Goal: Information Seeking & Learning: Learn about a topic

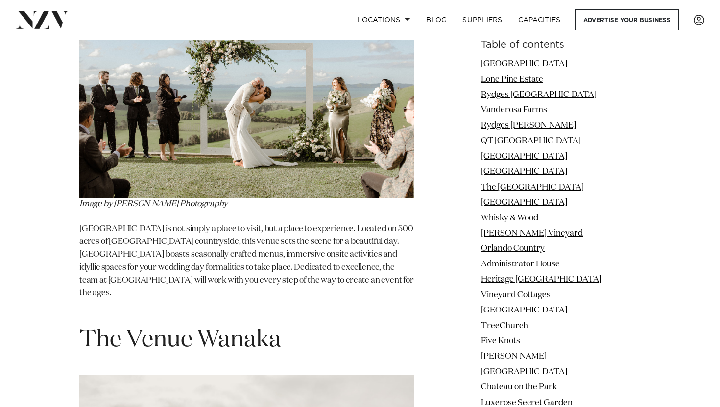
scroll to position [18354, 0]
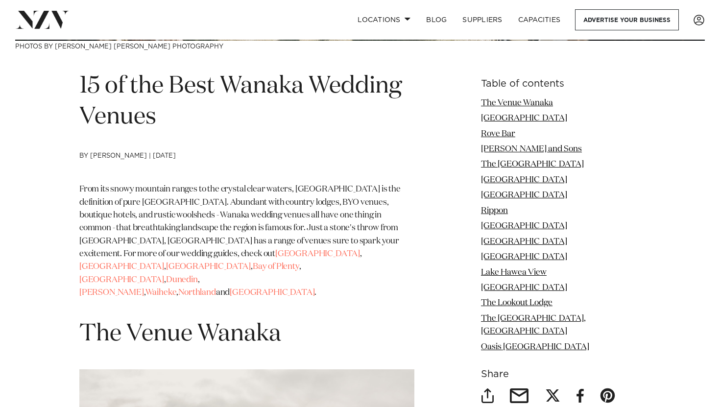
scroll to position [336, 0]
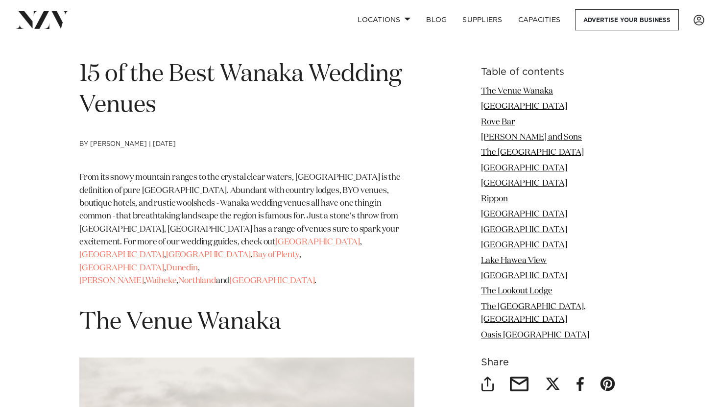
scroll to position [347, 0]
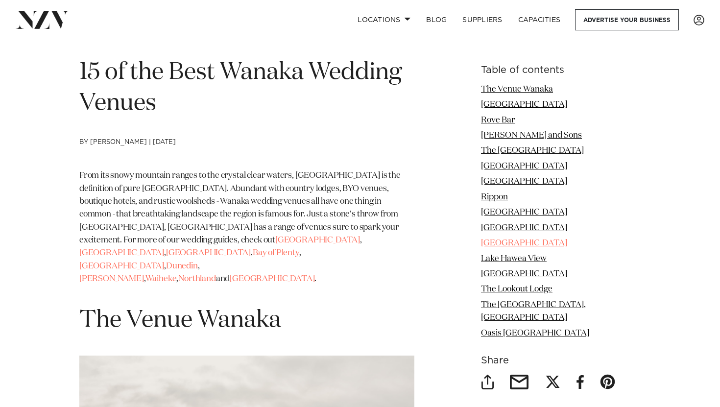
click at [512, 246] on link "[GEOGRAPHIC_DATA]" at bounding box center [524, 243] width 86 height 8
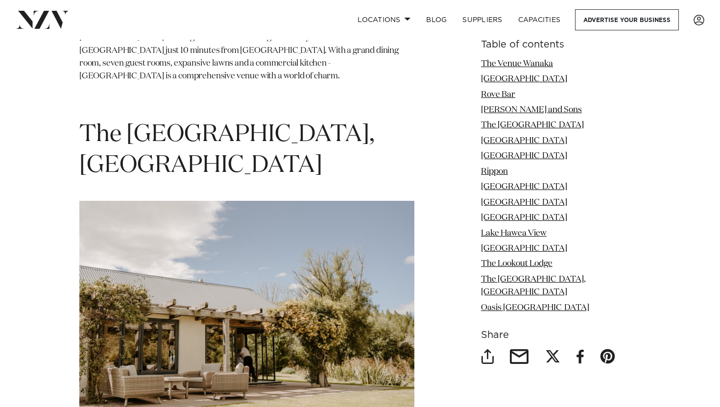
scroll to position [5876, 0]
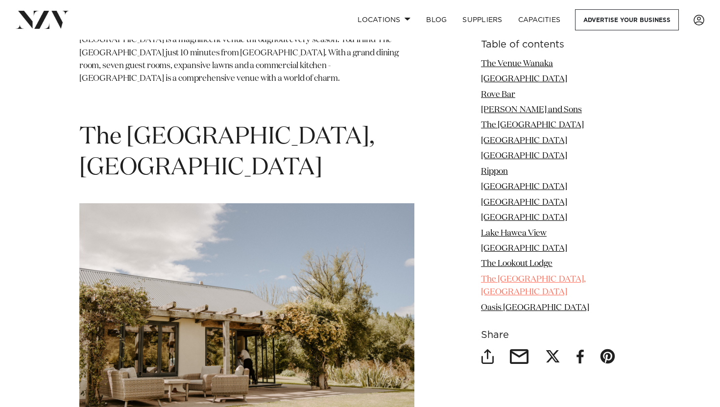
click at [550, 279] on link "The [GEOGRAPHIC_DATA], [GEOGRAPHIC_DATA]" at bounding box center [533, 285] width 105 height 21
